Goal: Contribute content

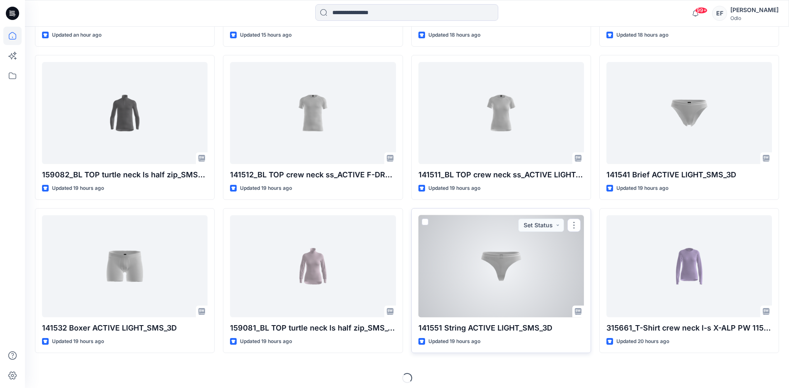
scroll to position [390, 0]
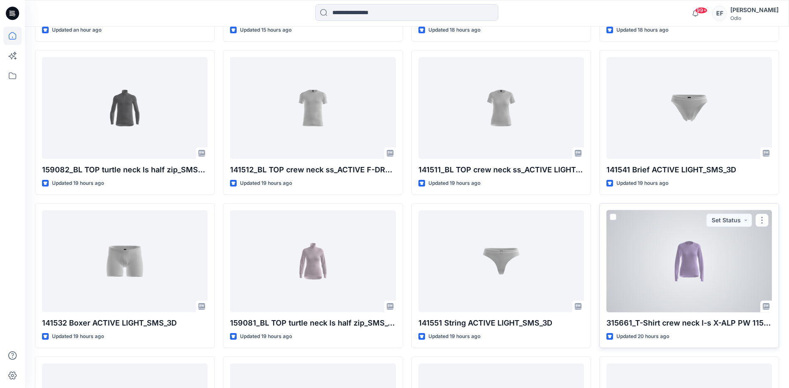
click at [682, 255] on div at bounding box center [689, 261] width 166 height 102
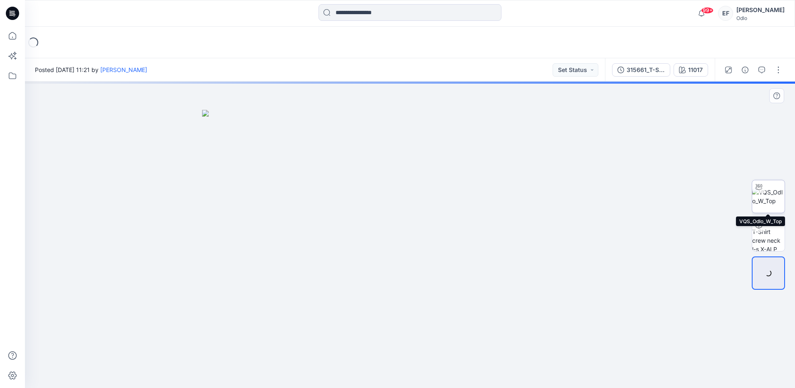
click at [767, 205] on img at bounding box center [768, 196] width 32 height 17
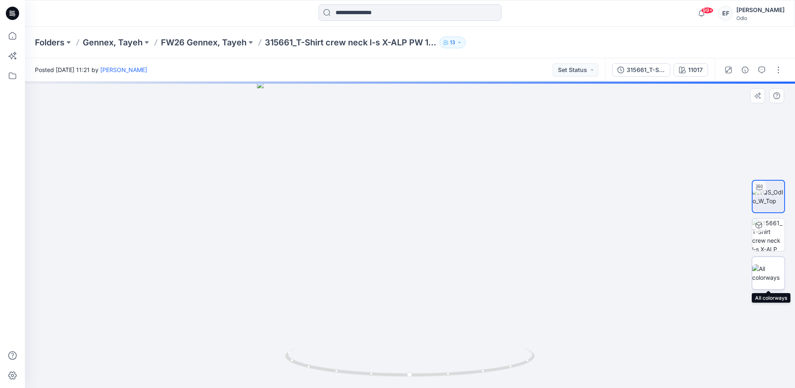
click at [762, 269] on img at bounding box center [768, 272] width 32 height 17
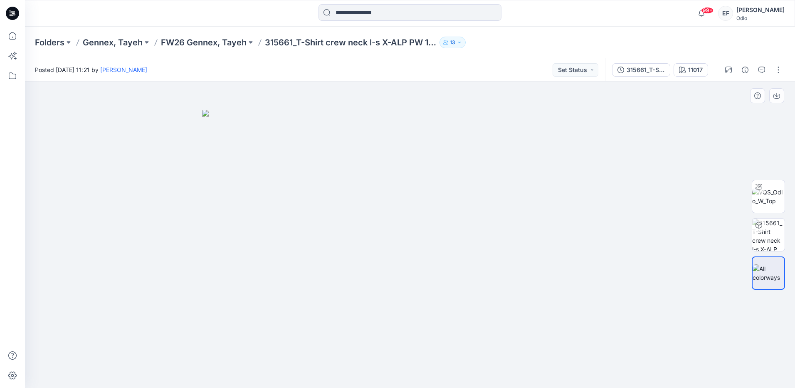
drag, startPoint x: 762, startPoint y: 269, endPoint x: 695, endPoint y: 315, distance: 81.8
click at [695, 315] on div at bounding box center [410, 235] width 770 height 306
click at [781, 71] on button "button" at bounding box center [778, 69] width 13 height 13
click at [728, 112] on p "Edit" at bounding box center [725, 112] width 10 height 9
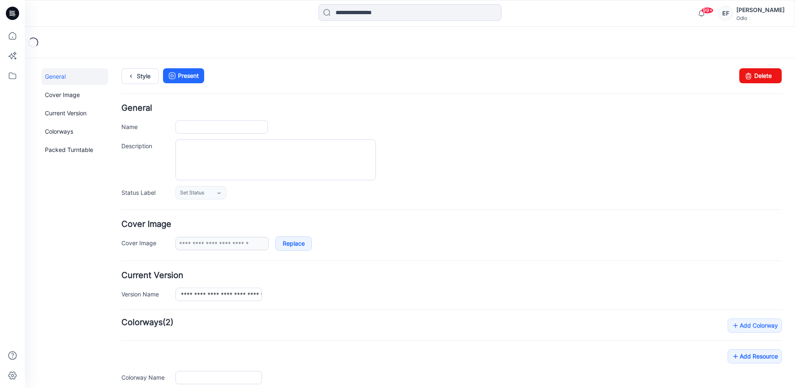
type input "**********"
type input "*****"
type input "**********"
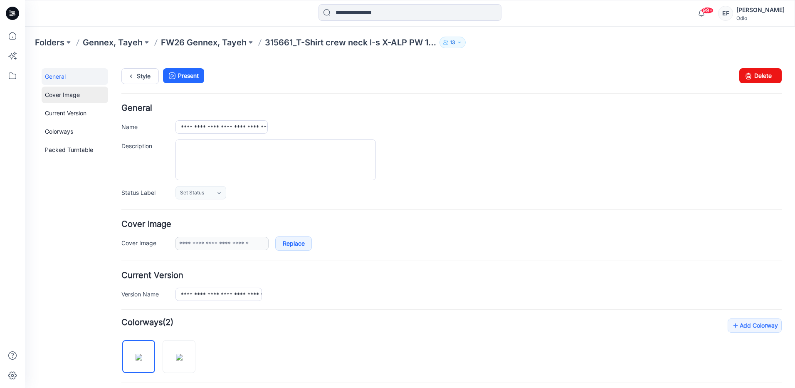
click at [61, 96] on link "Cover Image" at bounding box center [75, 95] width 67 height 17
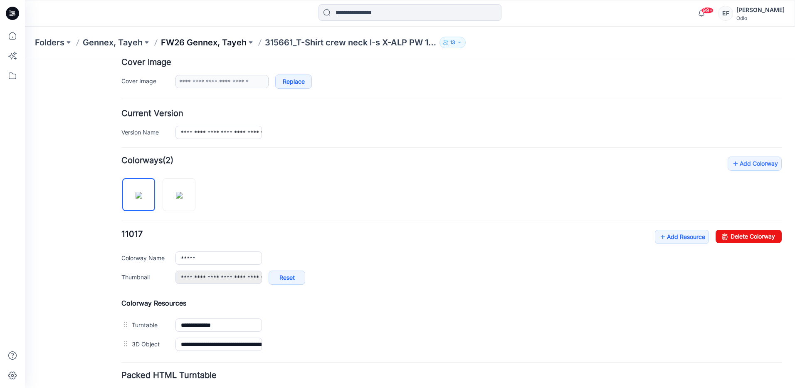
click at [225, 42] on p "FW26 Gennex, Tayeh" at bounding box center [204, 43] width 86 height 12
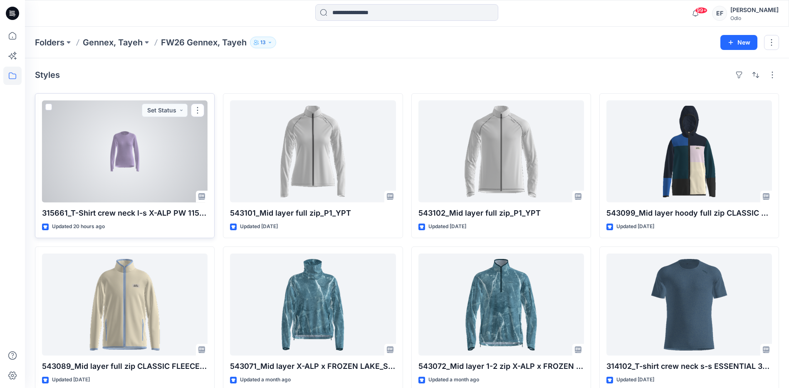
click at [180, 154] on div at bounding box center [125, 151] width 166 height 102
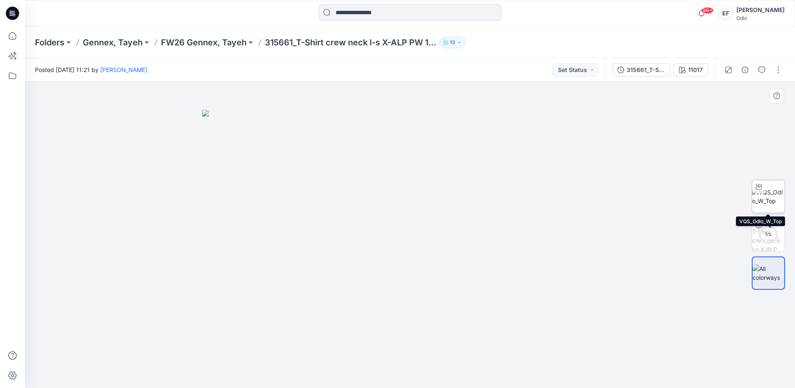
click at [774, 204] on img at bounding box center [768, 196] width 32 height 17
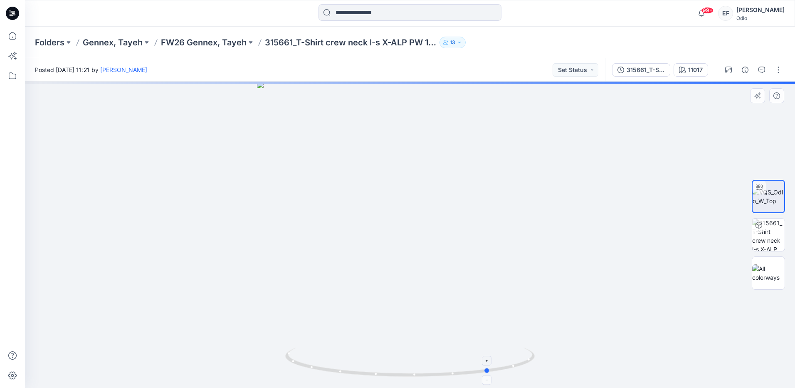
drag, startPoint x: 410, startPoint y: 376, endPoint x: 490, endPoint y: 376, distance: 79.9
click at [490, 376] on icon at bounding box center [411, 362] width 252 height 31
drag, startPoint x: 487, startPoint y: 372, endPoint x: 449, endPoint y: 381, distance: 39.8
click at [449, 379] on icon at bounding box center [411, 362] width 252 height 31
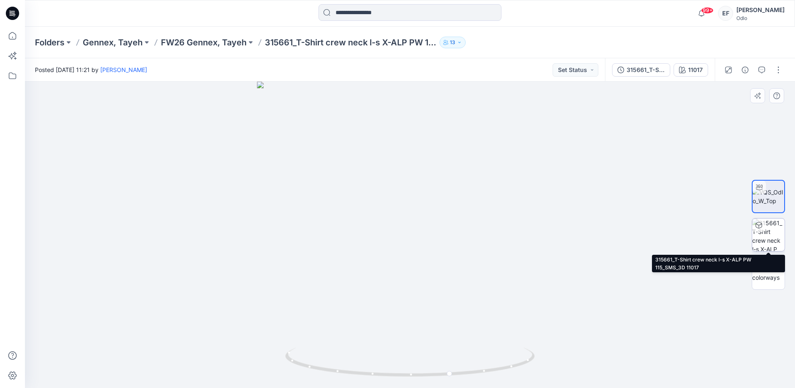
click at [777, 238] on img at bounding box center [768, 234] width 32 height 32
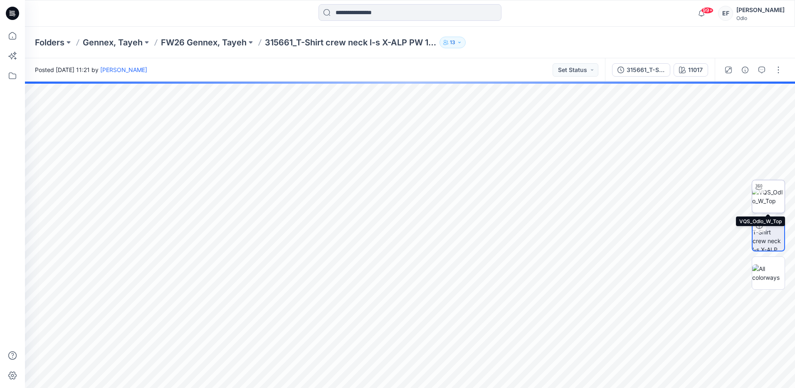
click at [773, 199] on img at bounding box center [768, 196] width 32 height 17
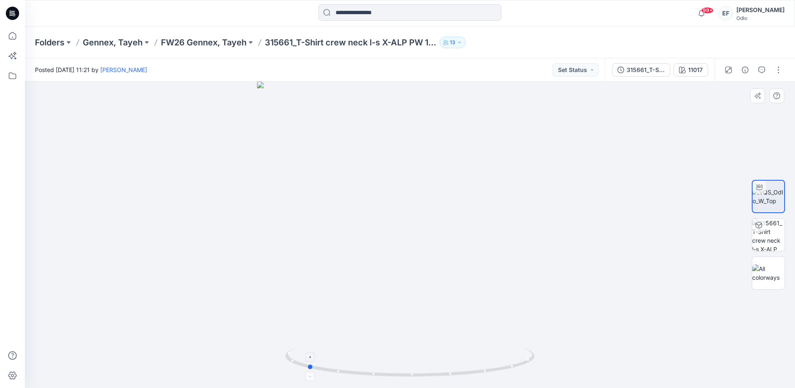
drag, startPoint x: 409, startPoint y: 377, endPoint x: 306, endPoint y: 354, distance: 105.7
click at [306, 354] on icon at bounding box center [411, 362] width 252 height 31
drag, startPoint x: 309, startPoint y: 367, endPoint x: 331, endPoint y: 369, distance: 21.7
click at [331, 369] on circle at bounding box center [331, 370] width 5 height 5
